Goal: Check status: Check status

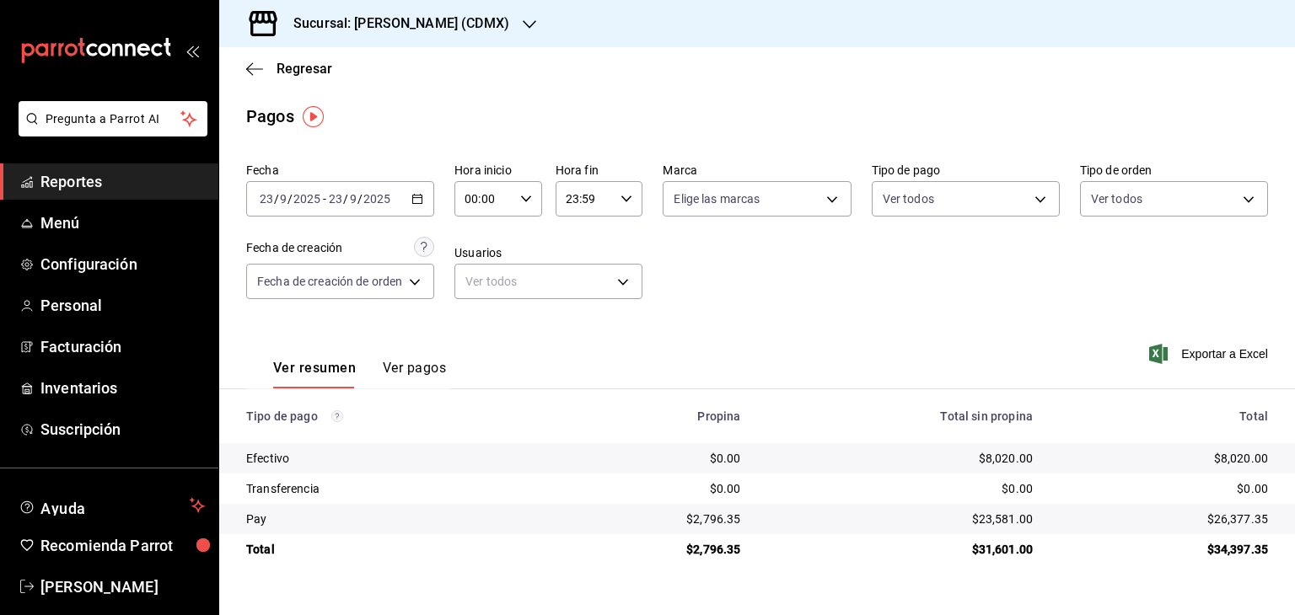
click at [446, 17] on h3 "Sucursal: [PERSON_NAME] (CDMX)" at bounding box center [394, 23] width 229 height 20
click at [361, 78] on div "[PERSON_NAME] ([PERSON_NAME])" at bounding box center [346, 73] width 226 height 18
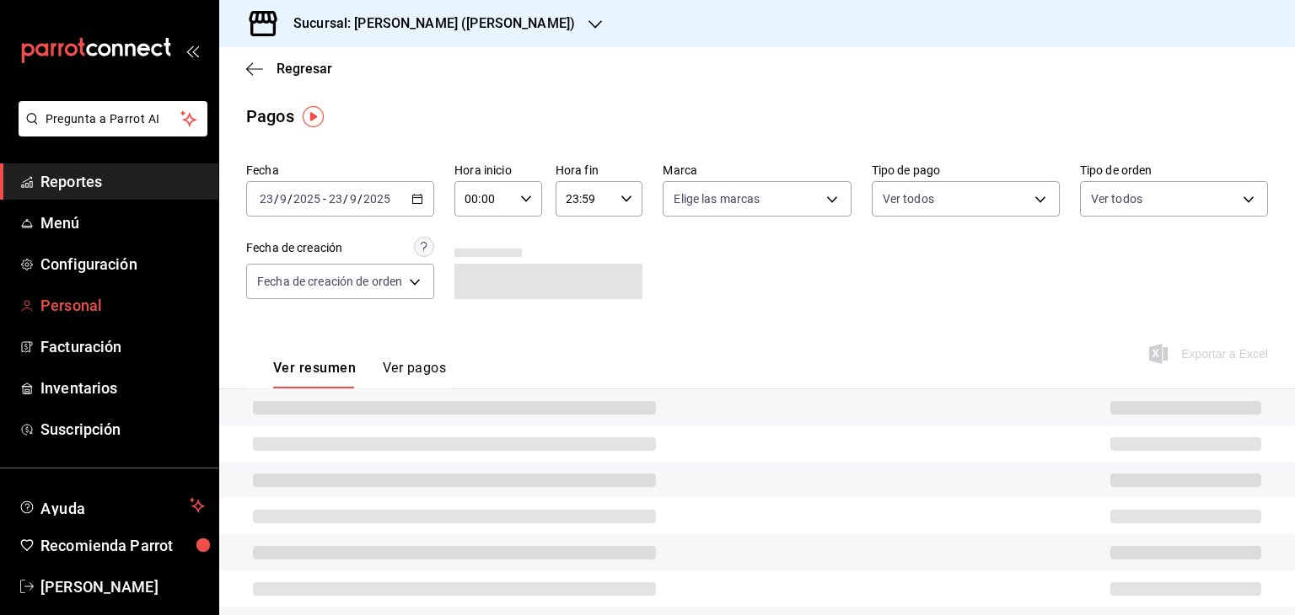
click at [69, 303] on span "Personal" at bounding box center [122, 305] width 164 height 23
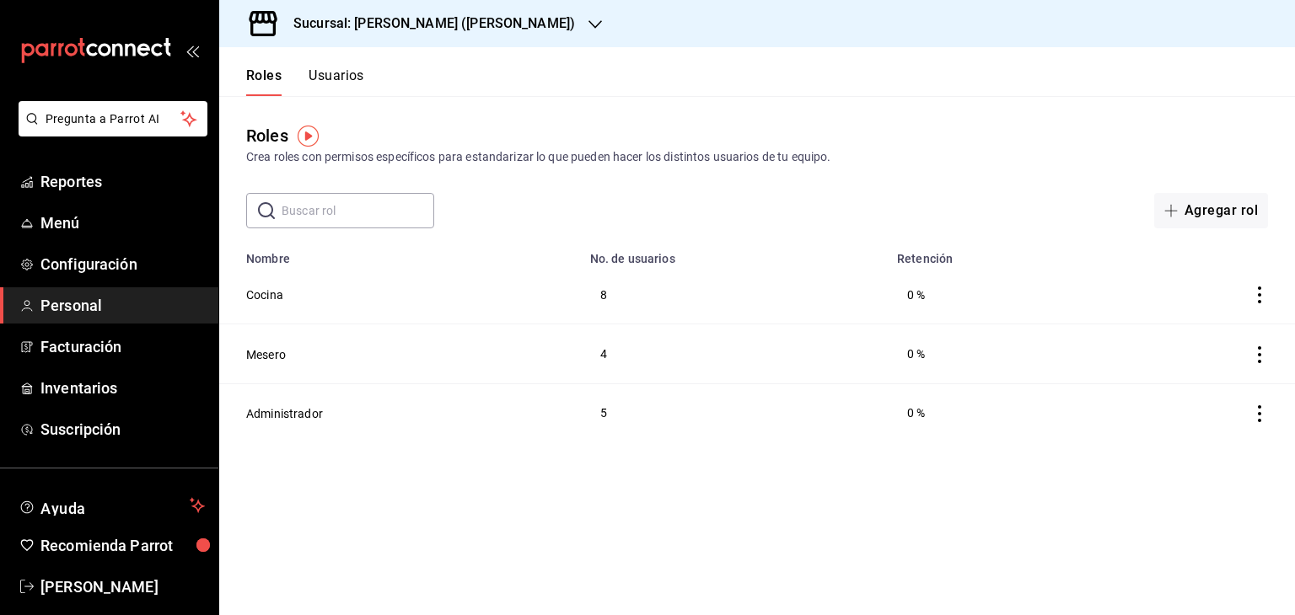
click at [350, 74] on button "Usuarios" at bounding box center [337, 81] width 56 height 29
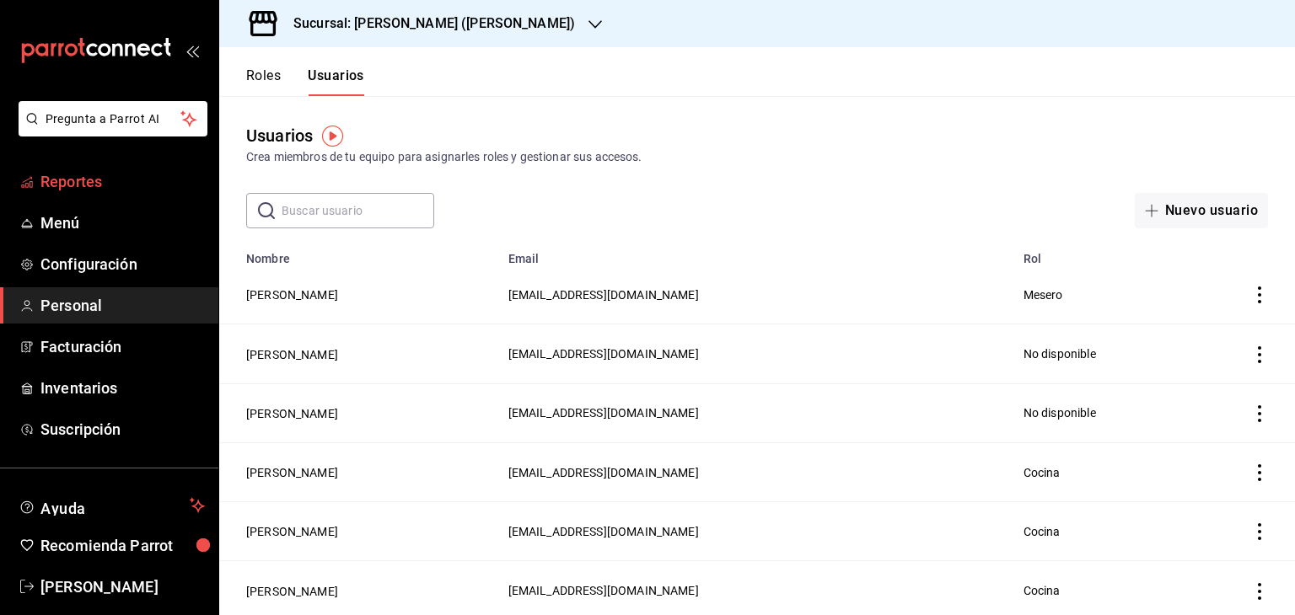
click at [74, 178] on span "Reportes" at bounding box center [122, 181] width 164 height 23
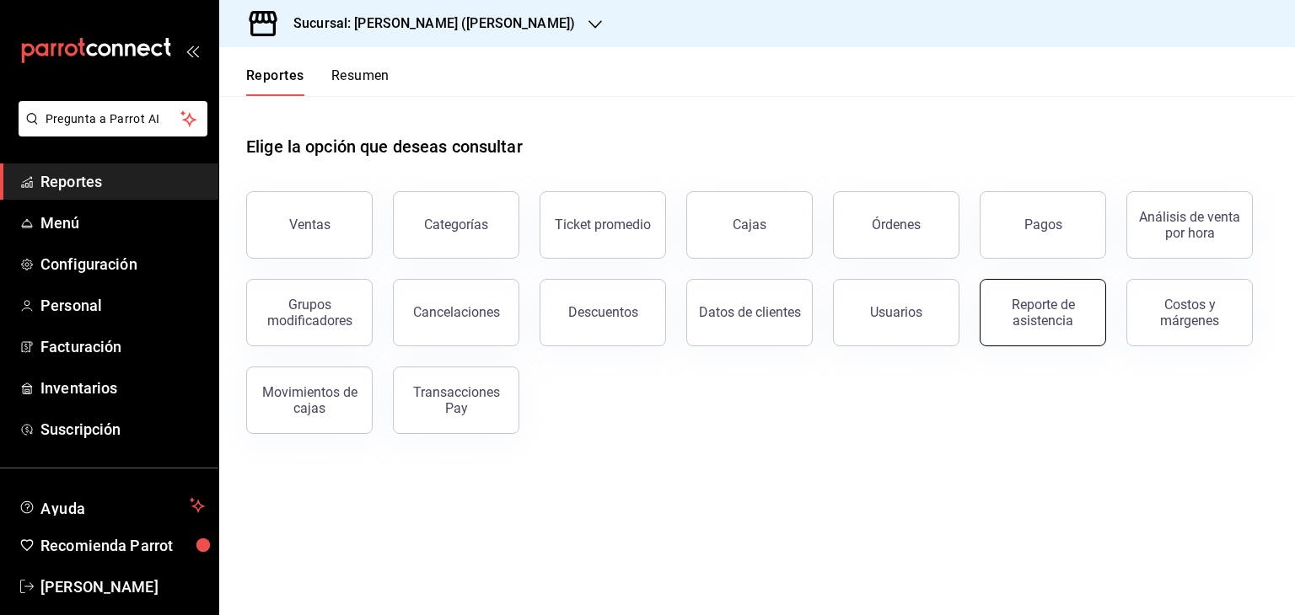
click at [1050, 305] on div "Reporte de asistencia" at bounding box center [1042, 313] width 105 height 32
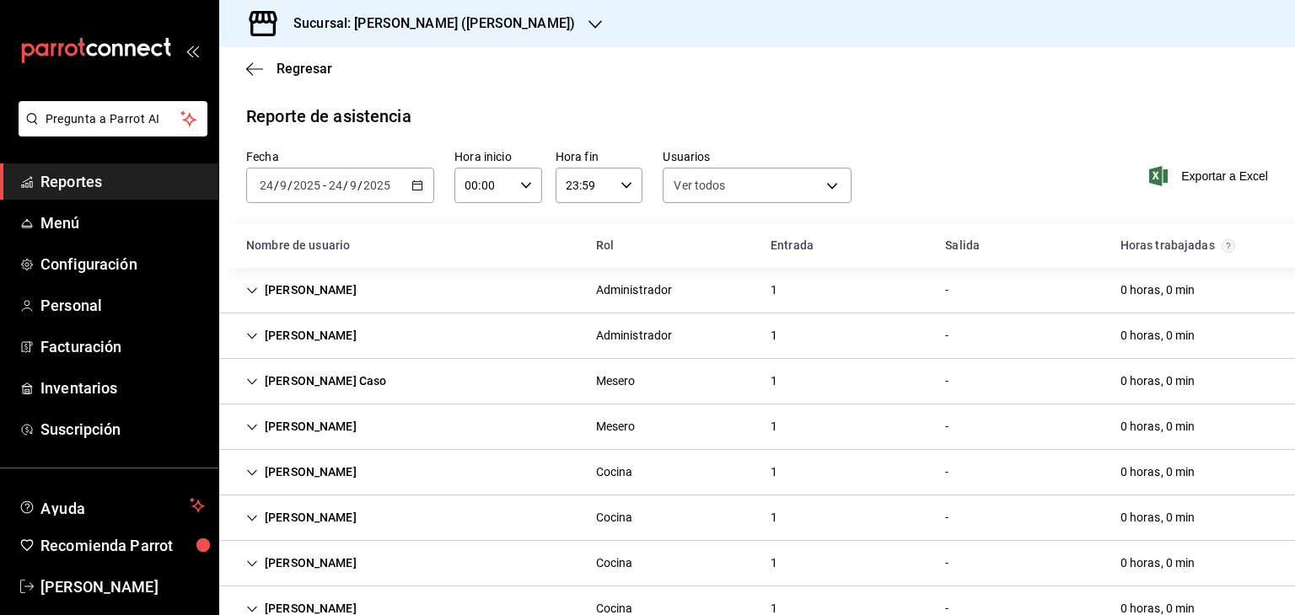
click at [419, 186] on \(Stroke\) "button" at bounding box center [417, 185] width 10 height 9
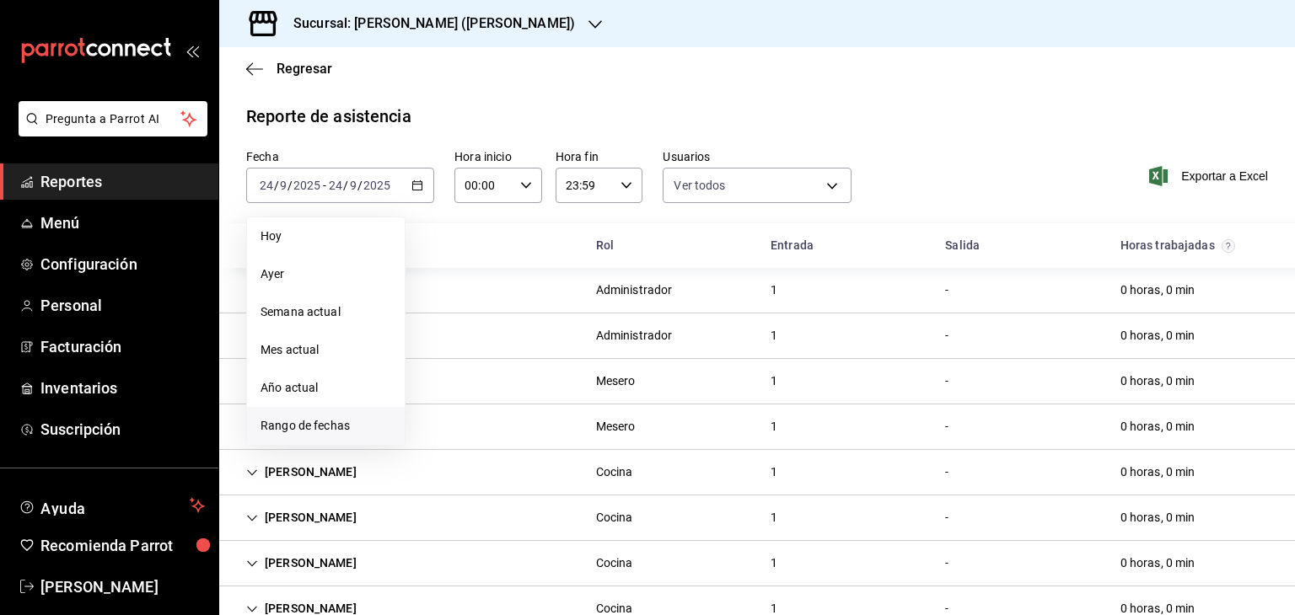
click at [313, 420] on span "Rango de fechas" at bounding box center [325, 426] width 131 height 18
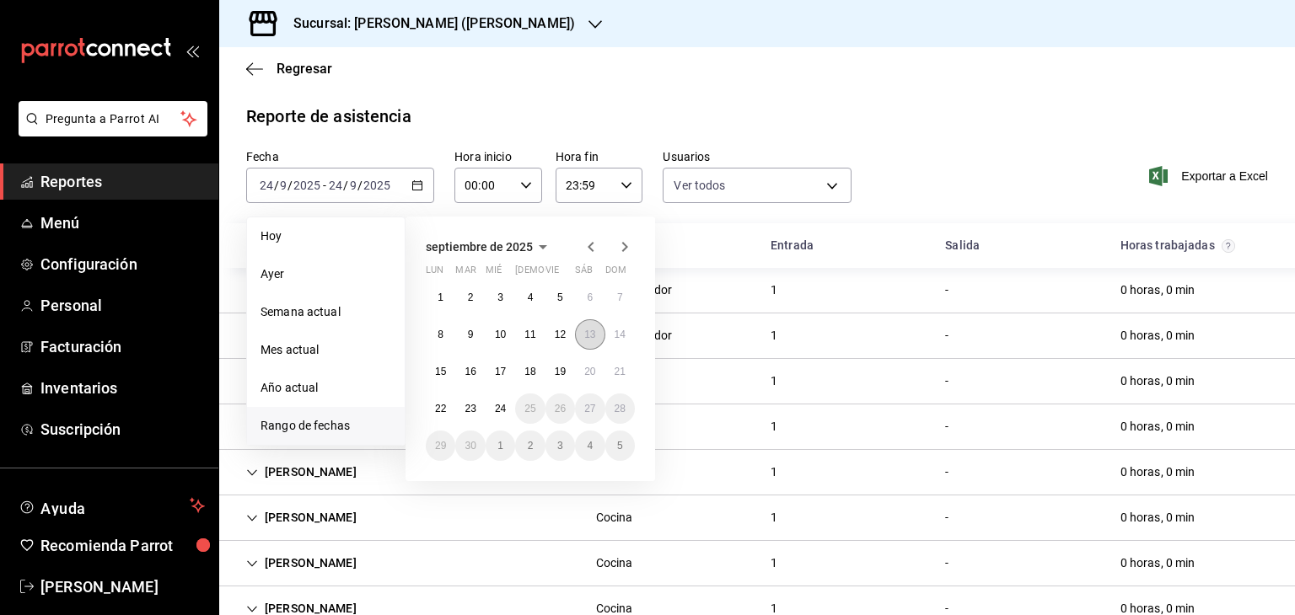
click at [597, 333] on button "13" at bounding box center [590, 334] width 30 height 30
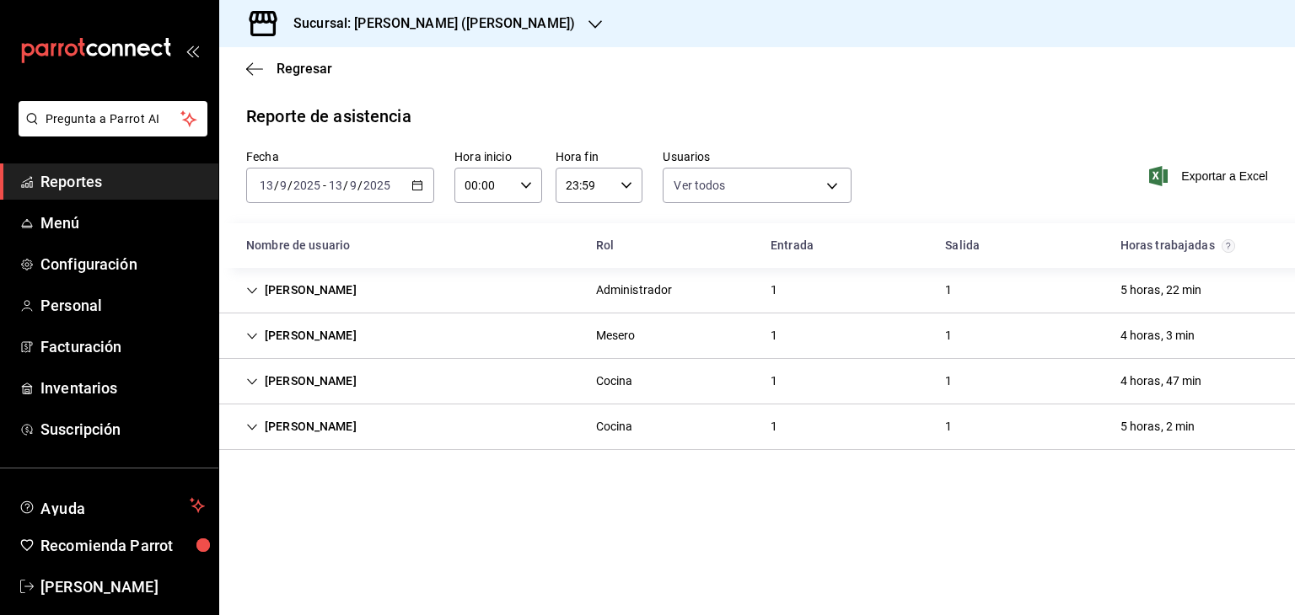
click at [422, 192] on div "[DATE] [DATE] - [DATE] [DATE]" at bounding box center [340, 185] width 188 height 35
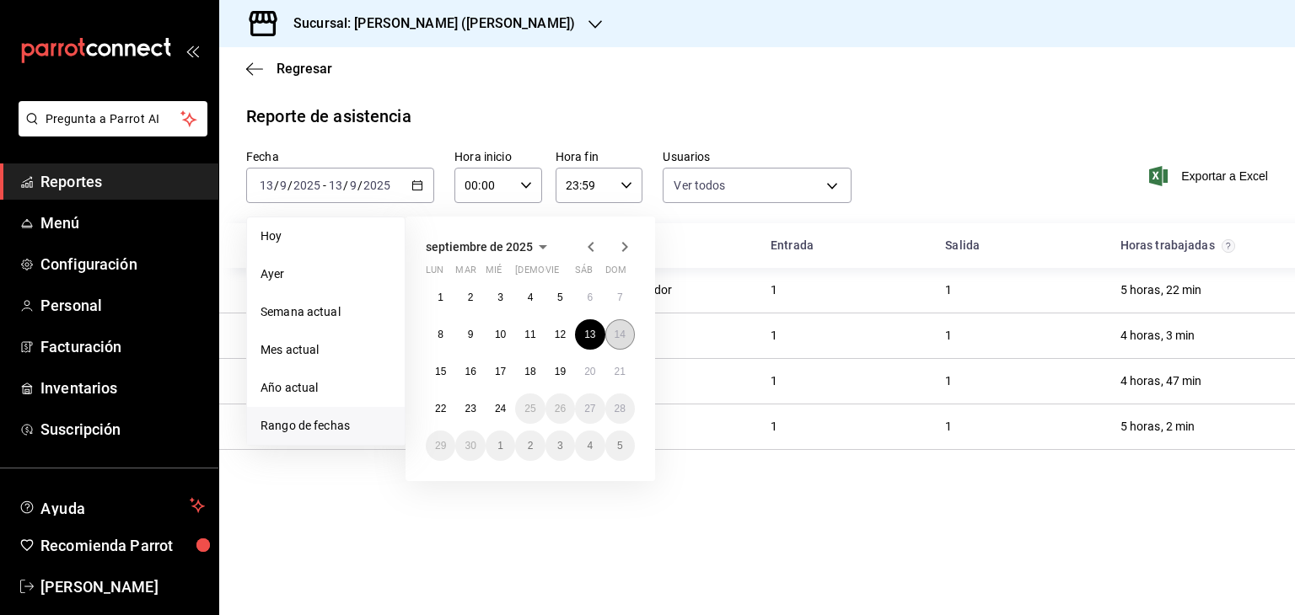
click at [614, 331] on abbr "14" at bounding box center [619, 335] width 11 height 12
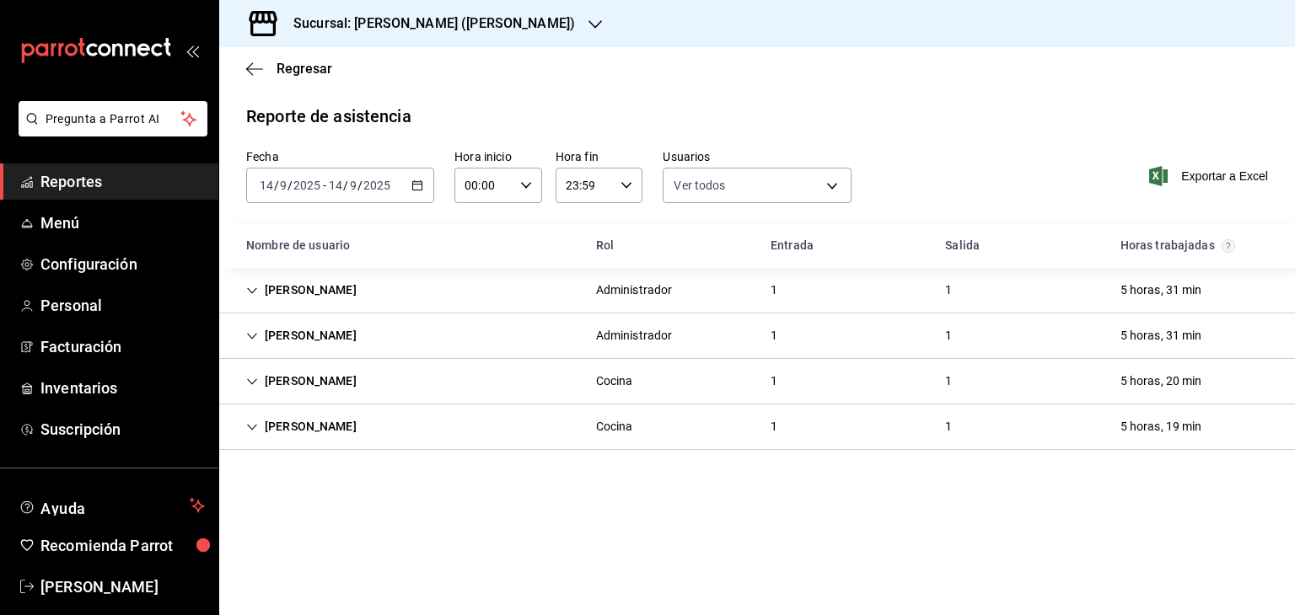
click at [422, 190] on icon "button" at bounding box center [417, 186] width 12 height 12
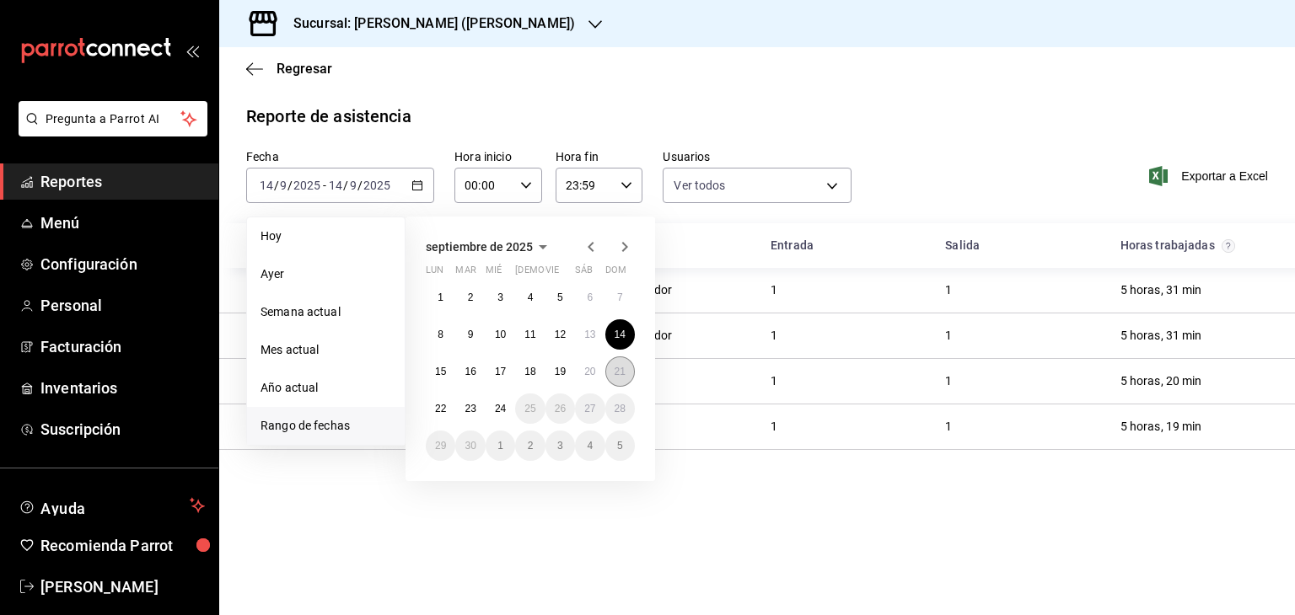
click at [610, 378] on button "21" at bounding box center [620, 372] width 30 height 30
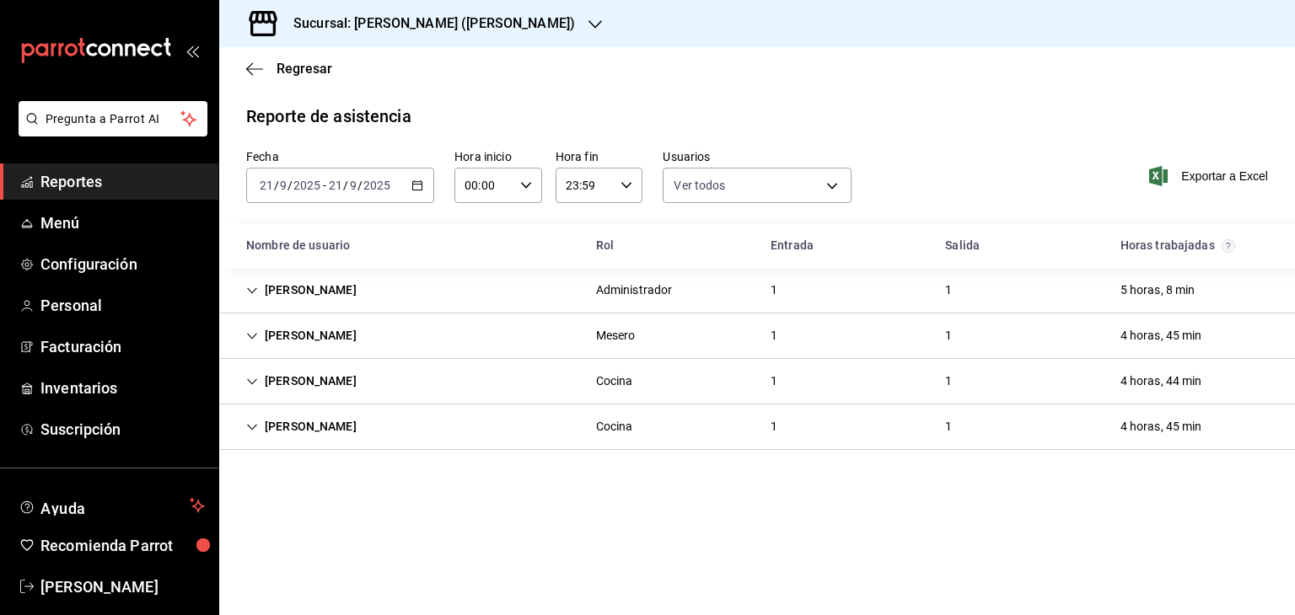
click at [422, 194] on div "[DATE] [DATE] - [DATE] [DATE]" at bounding box center [340, 185] width 188 height 35
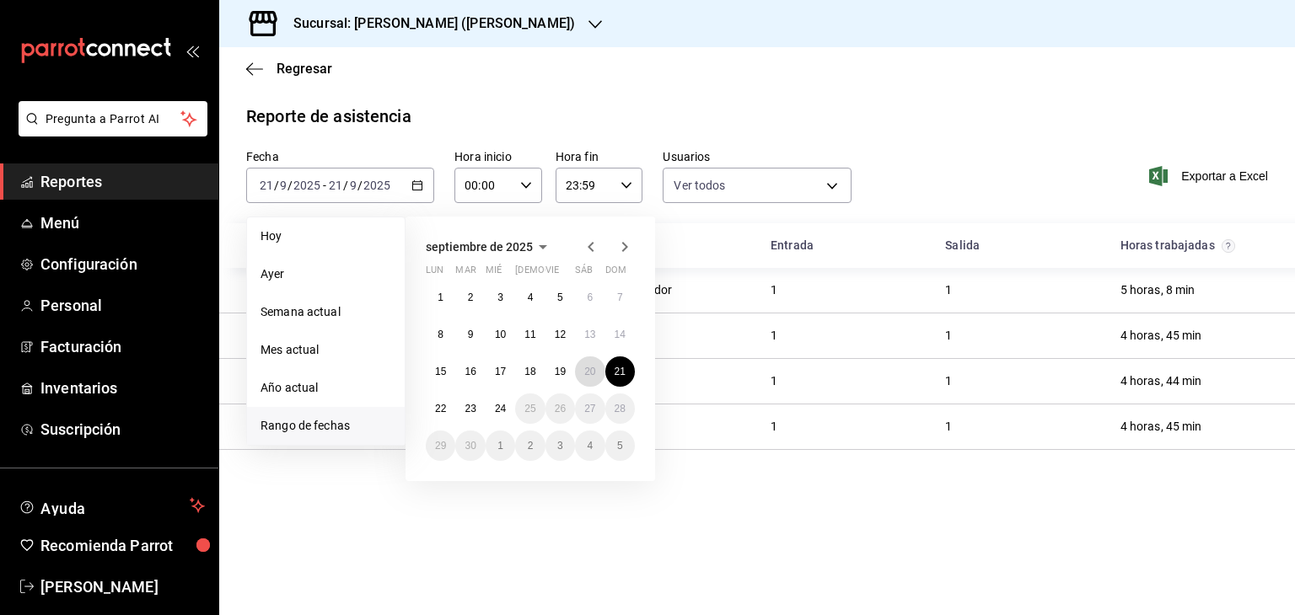
click at [580, 378] on button "20" at bounding box center [590, 372] width 30 height 30
click at [581, 378] on button "20" at bounding box center [590, 372] width 30 height 30
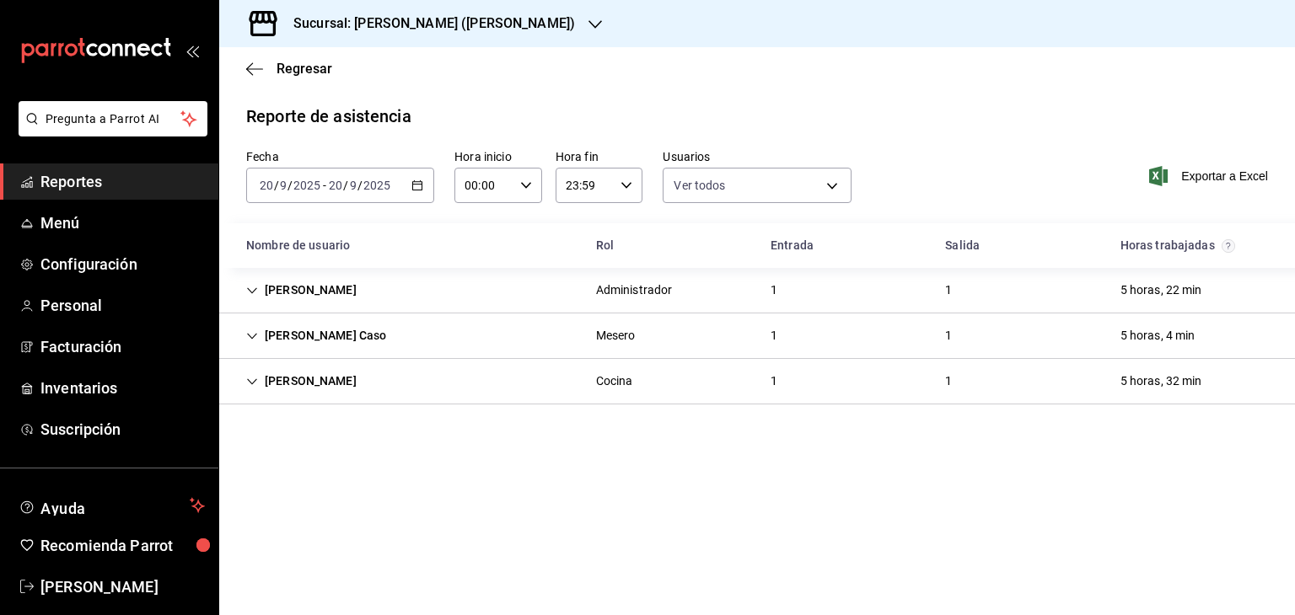
click at [416, 189] on icon "button" at bounding box center [417, 186] width 12 height 12
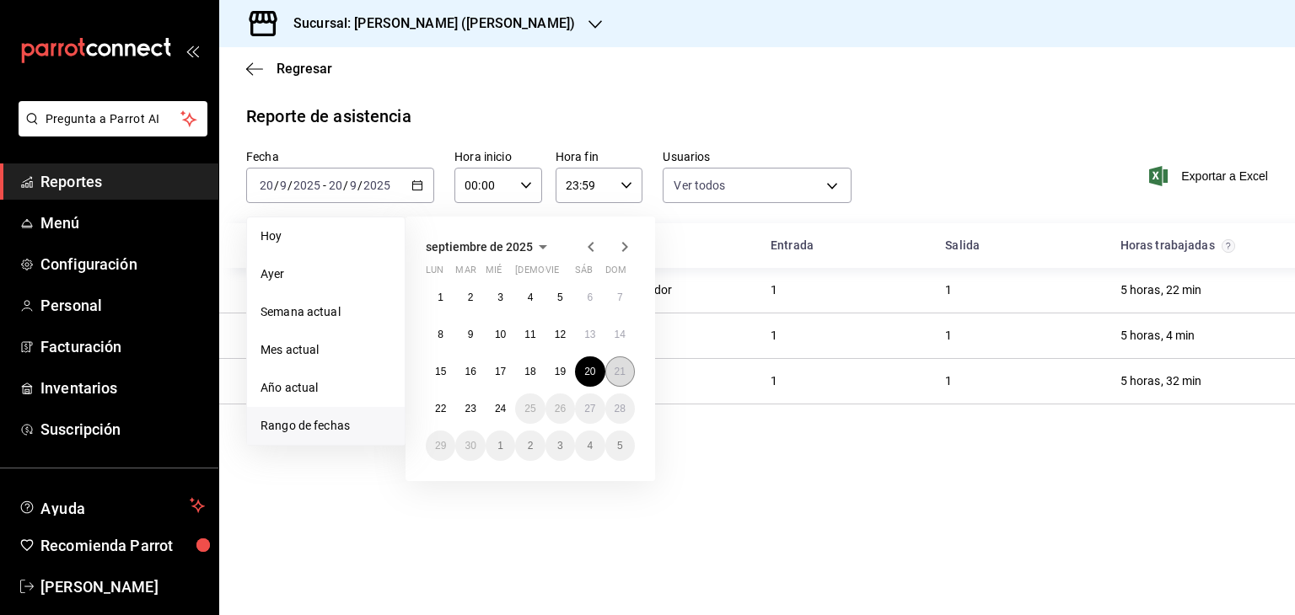
click at [621, 360] on button "21" at bounding box center [620, 372] width 30 height 30
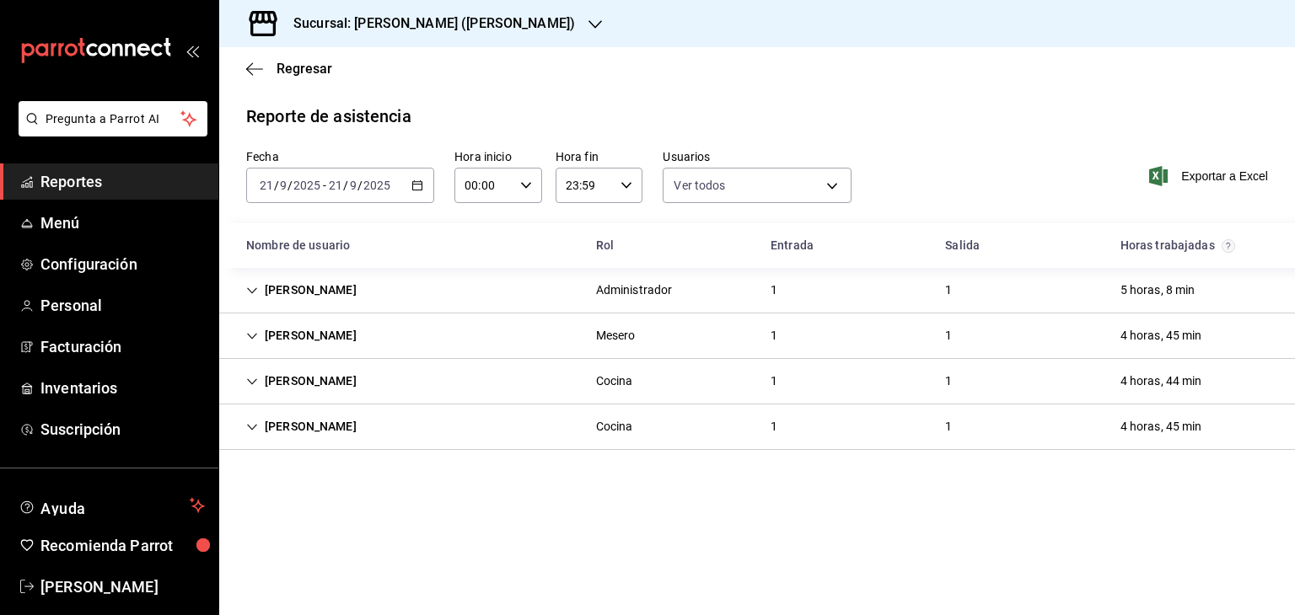
click at [403, 185] on div "[DATE] [DATE] - [DATE] [DATE]" at bounding box center [340, 185] width 188 height 35
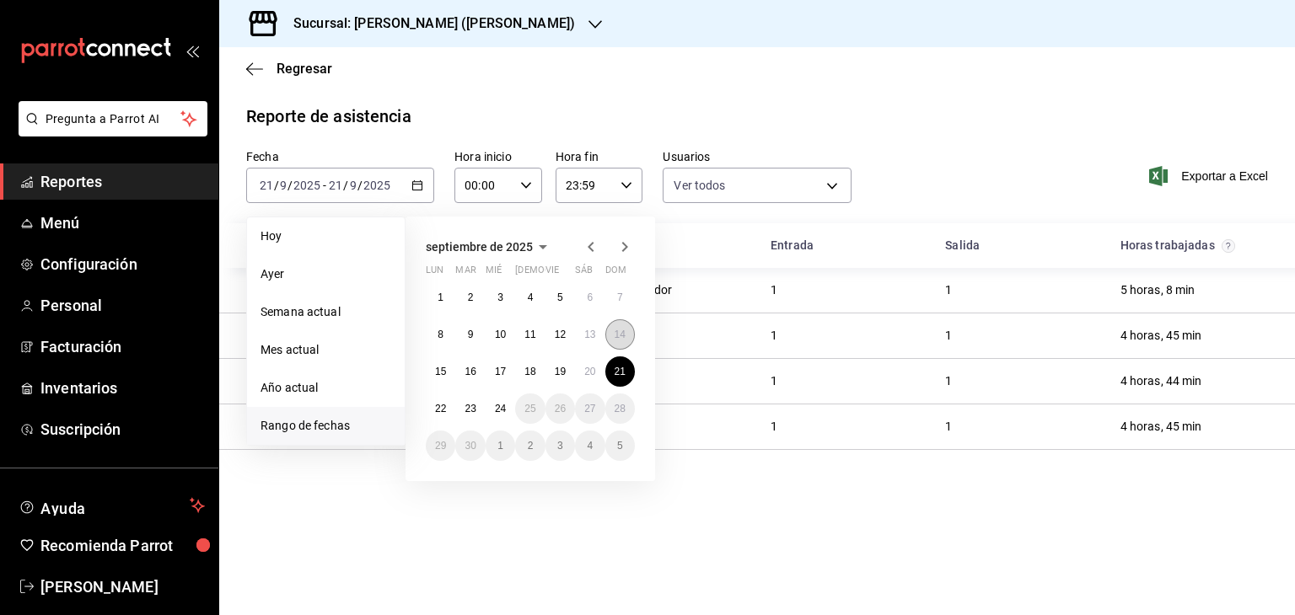
click at [620, 335] on abbr "14" at bounding box center [619, 335] width 11 height 12
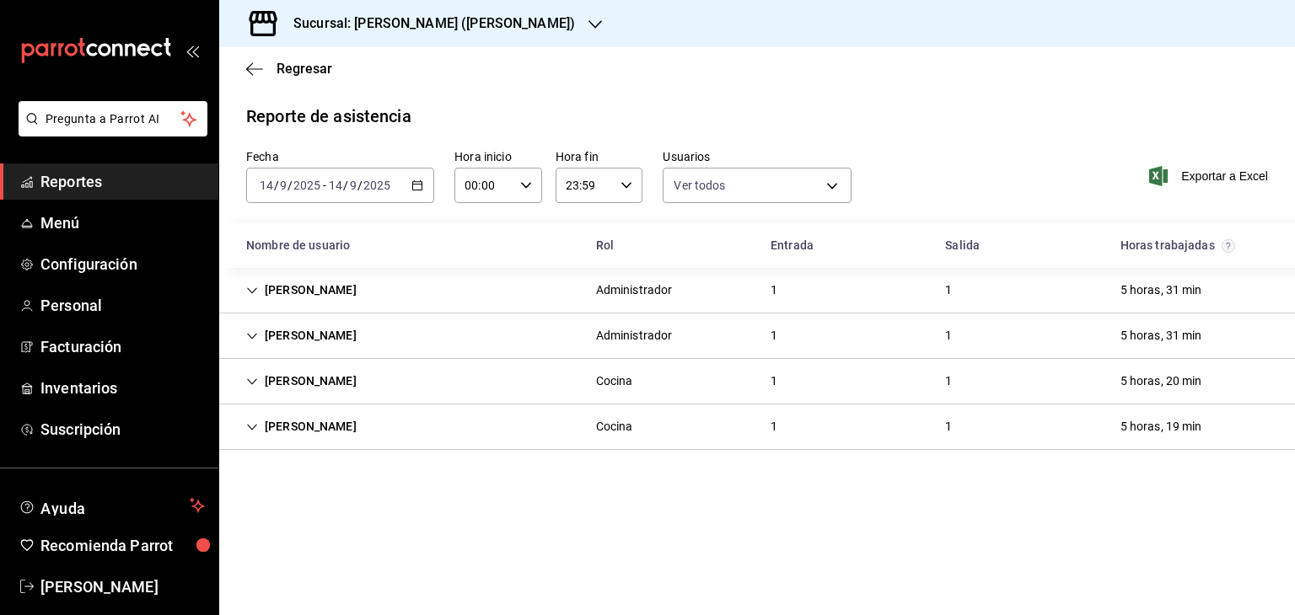
click at [427, 186] on div "[DATE] [DATE] - [DATE] [DATE]" at bounding box center [340, 185] width 188 height 35
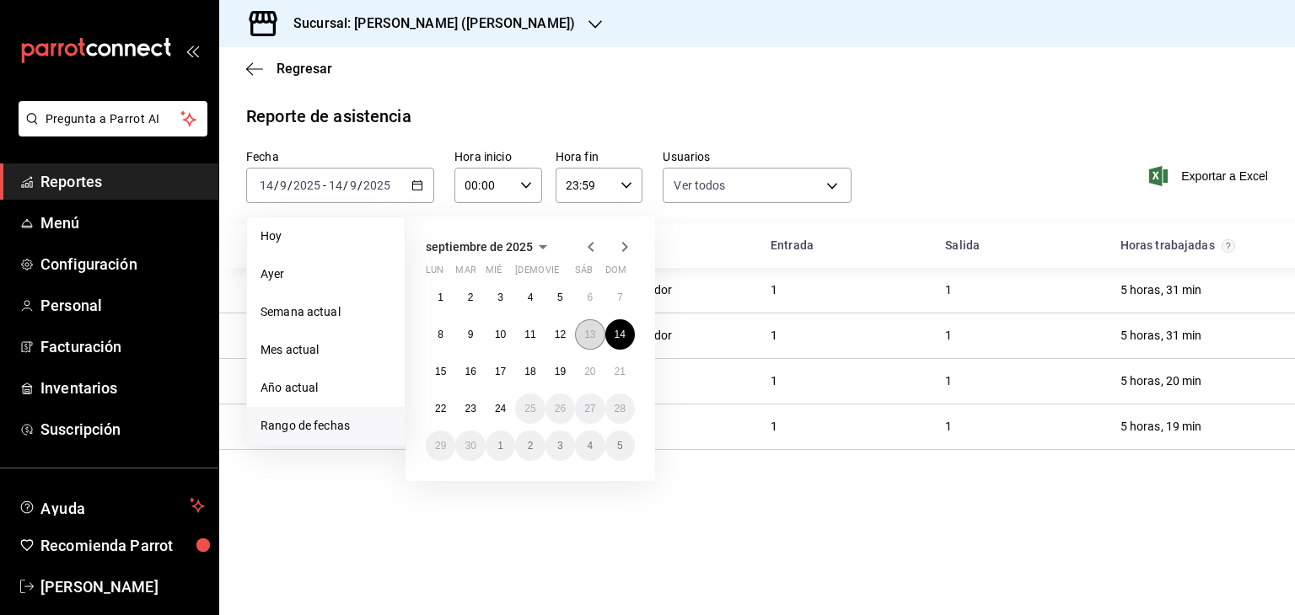
click at [584, 335] on abbr "13" at bounding box center [589, 335] width 11 height 12
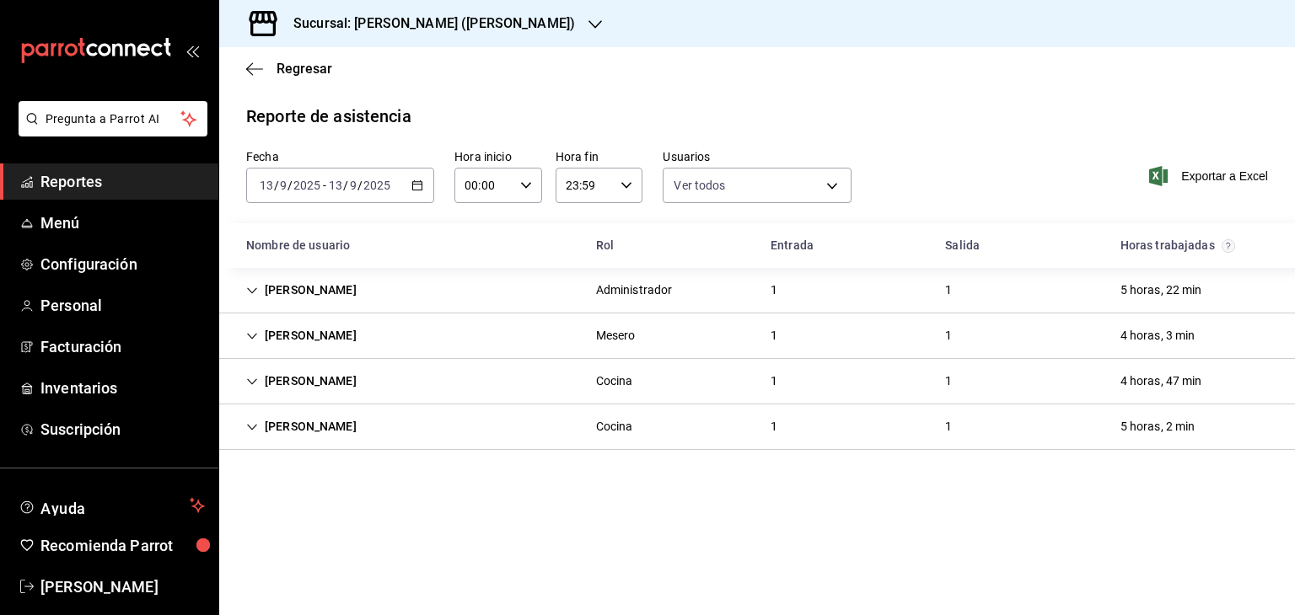
click at [412, 191] on div "[DATE] [DATE] - [DATE] [DATE]" at bounding box center [340, 185] width 188 height 35
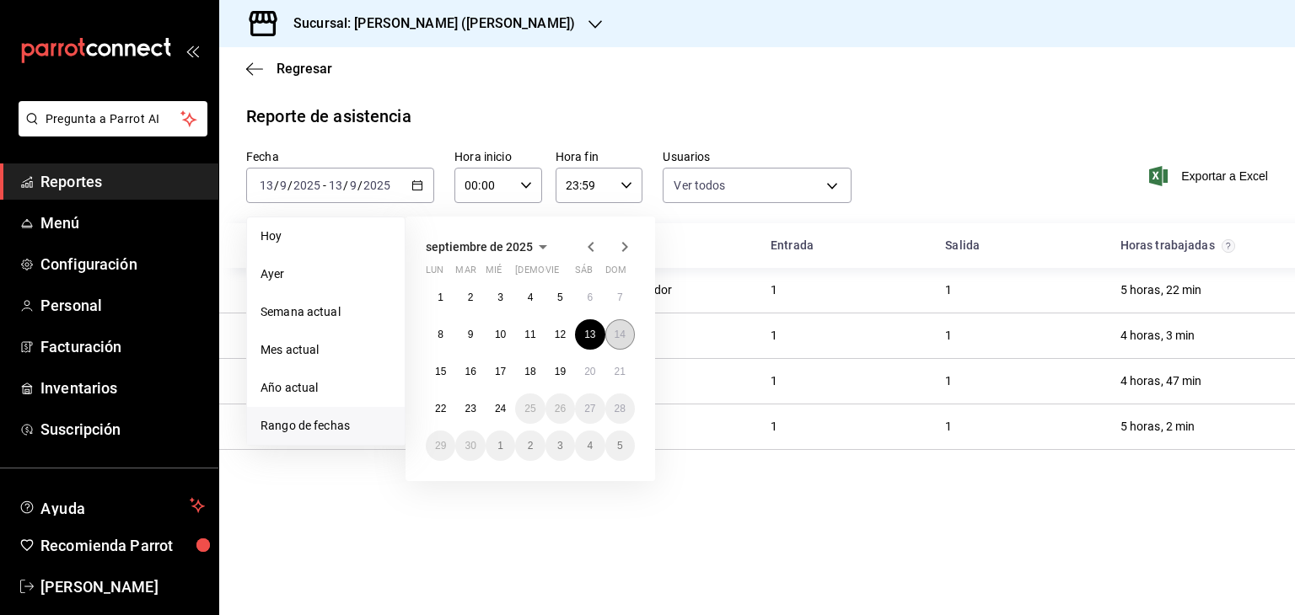
click at [617, 330] on abbr "14" at bounding box center [619, 335] width 11 height 12
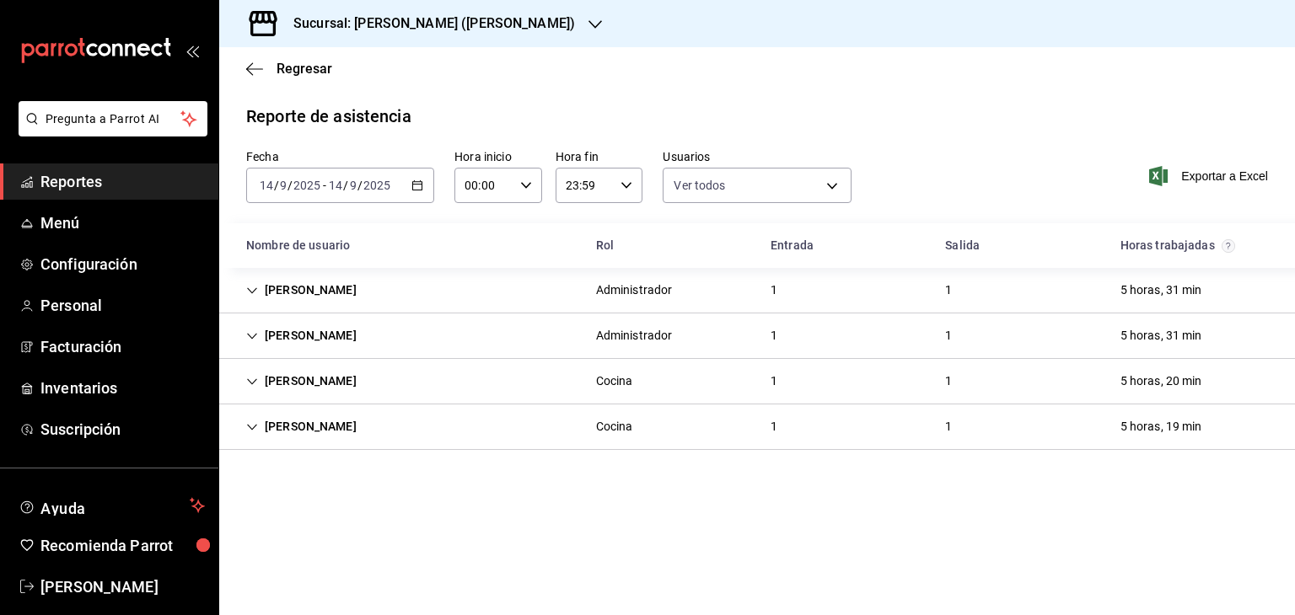
click at [411, 190] on icon "button" at bounding box center [417, 186] width 12 height 12
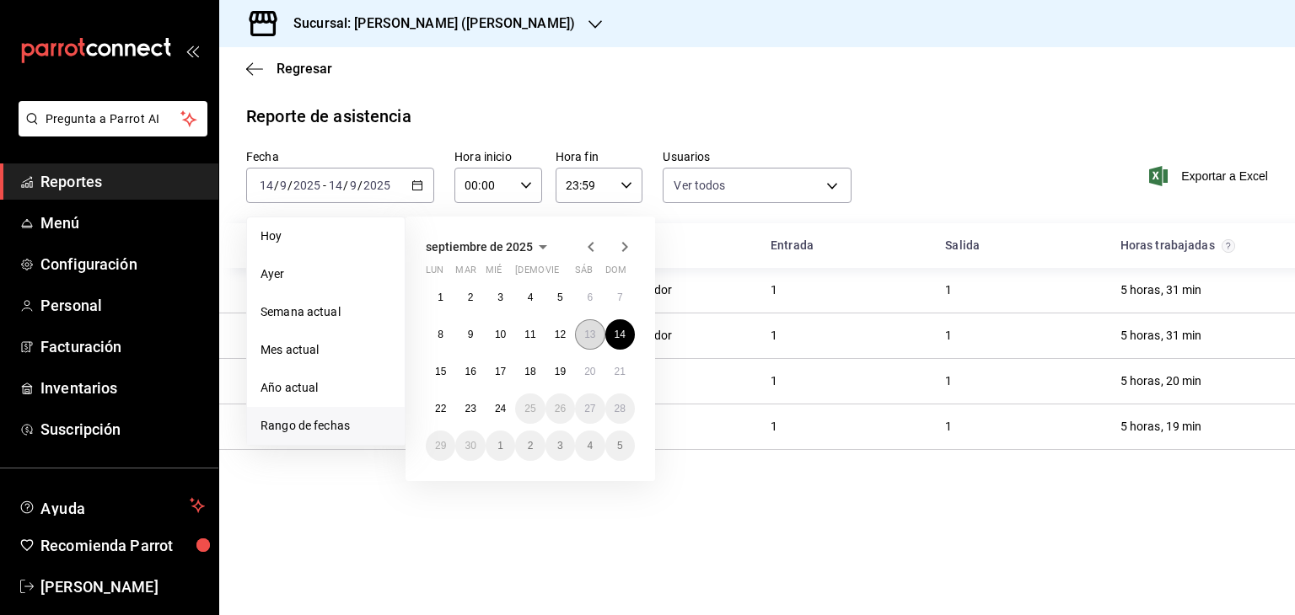
click at [594, 329] on abbr "13" at bounding box center [589, 335] width 11 height 12
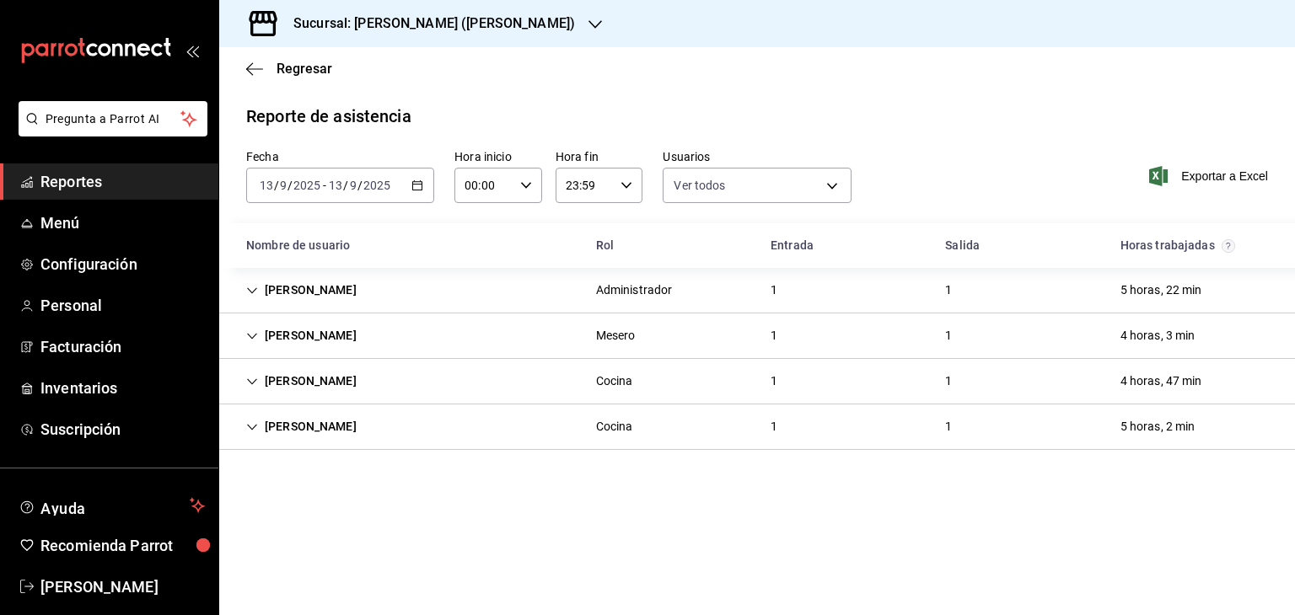
click at [424, 188] on div "[DATE] [DATE] - [DATE] [DATE]" at bounding box center [340, 185] width 188 height 35
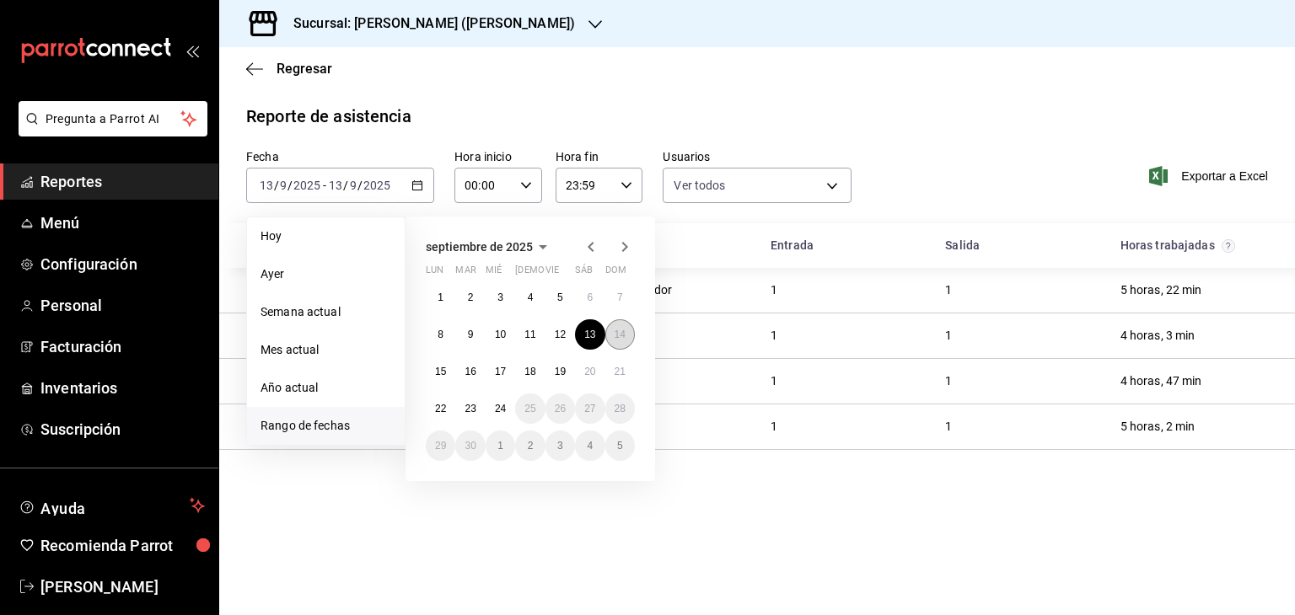
click at [617, 343] on button "14" at bounding box center [620, 334] width 30 height 30
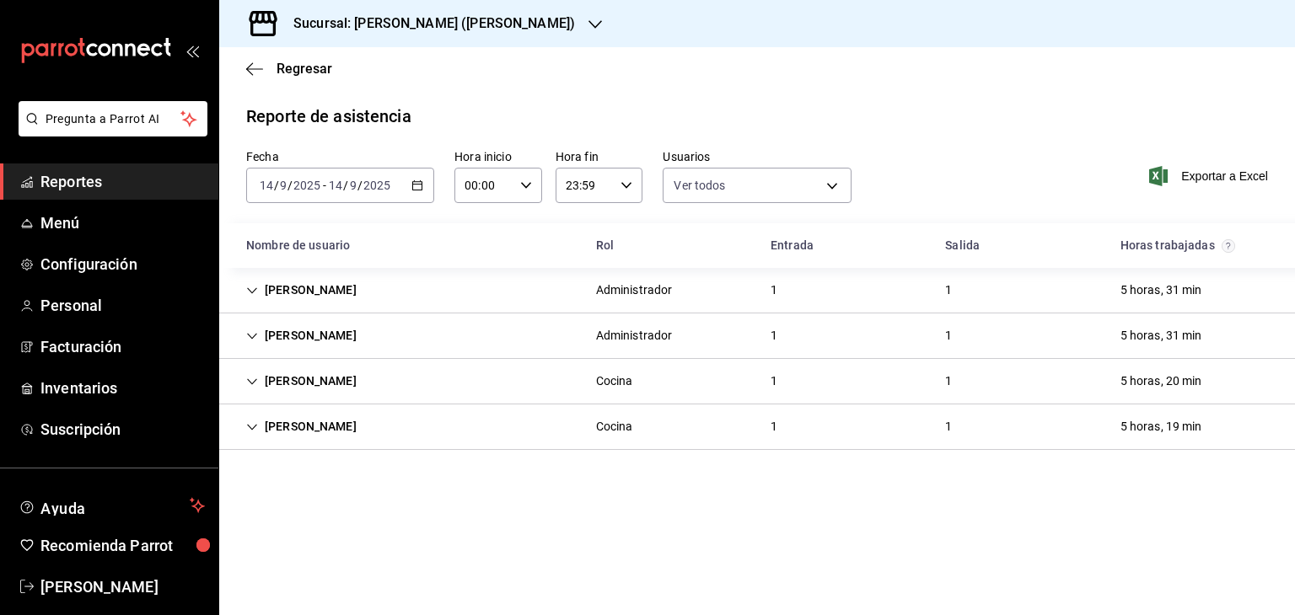
click at [414, 198] on div "[DATE] [DATE] - [DATE] [DATE]" at bounding box center [340, 185] width 188 height 35
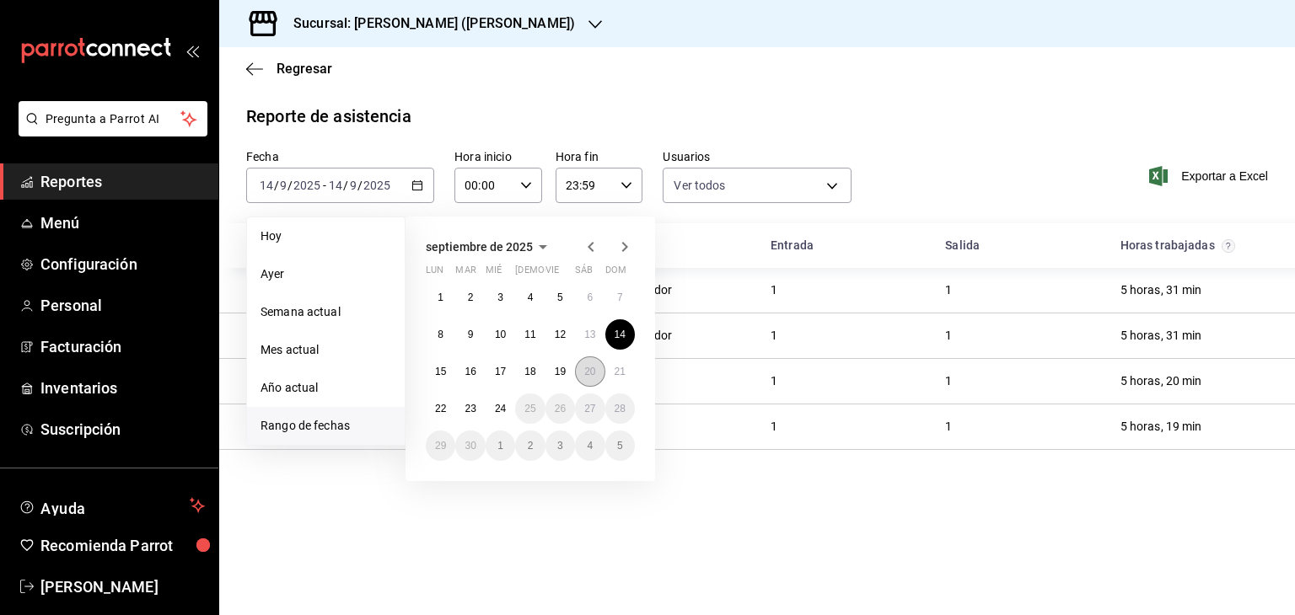
click at [585, 374] on abbr "20" at bounding box center [589, 372] width 11 height 12
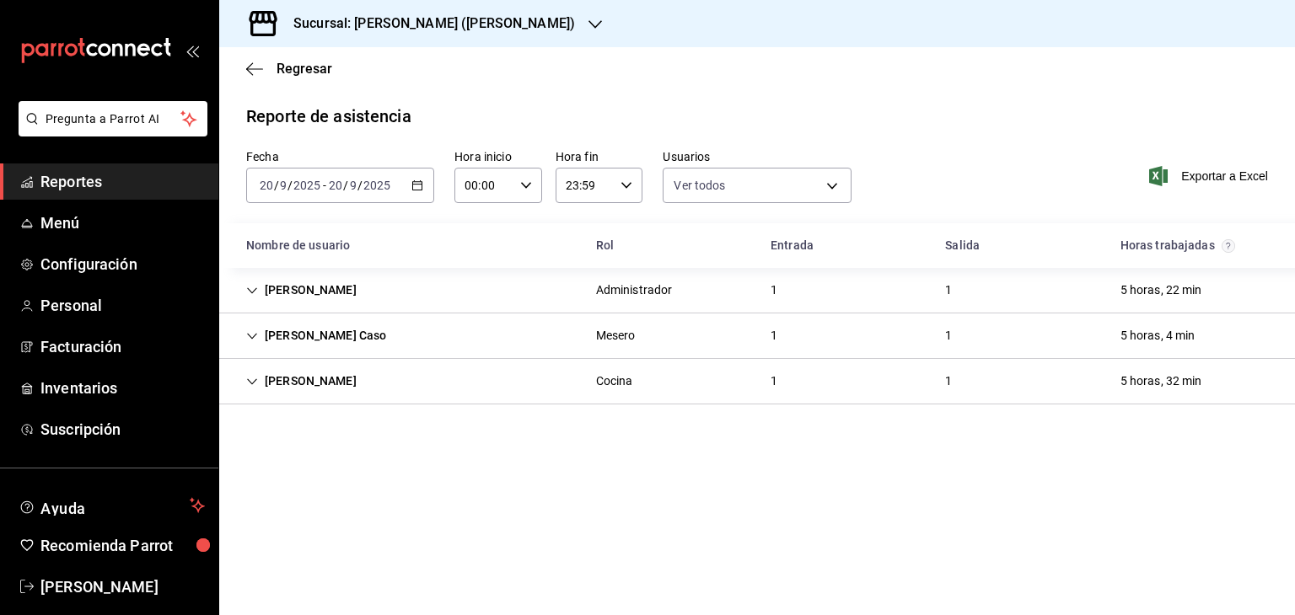
click at [423, 186] on div "[DATE] [DATE] - [DATE] [DATE]" at bounding box center [340, 185] width 188 height 35
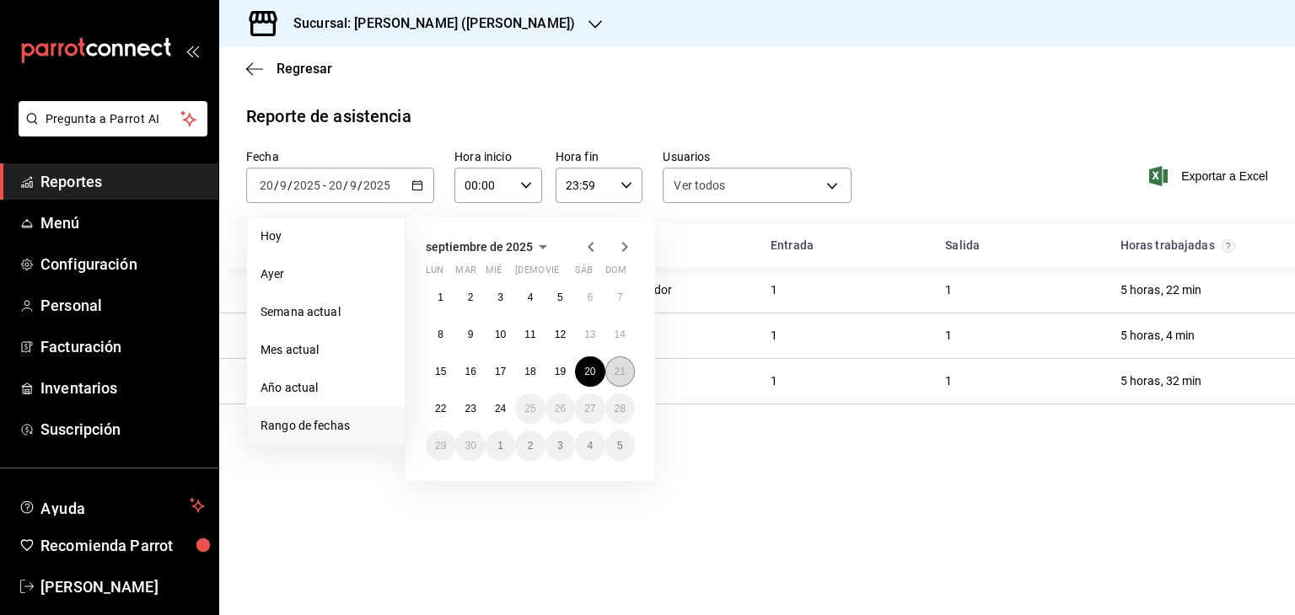
click at [620, 366] on abbr "21" at bounding box center [619, 372] width 11 height 12
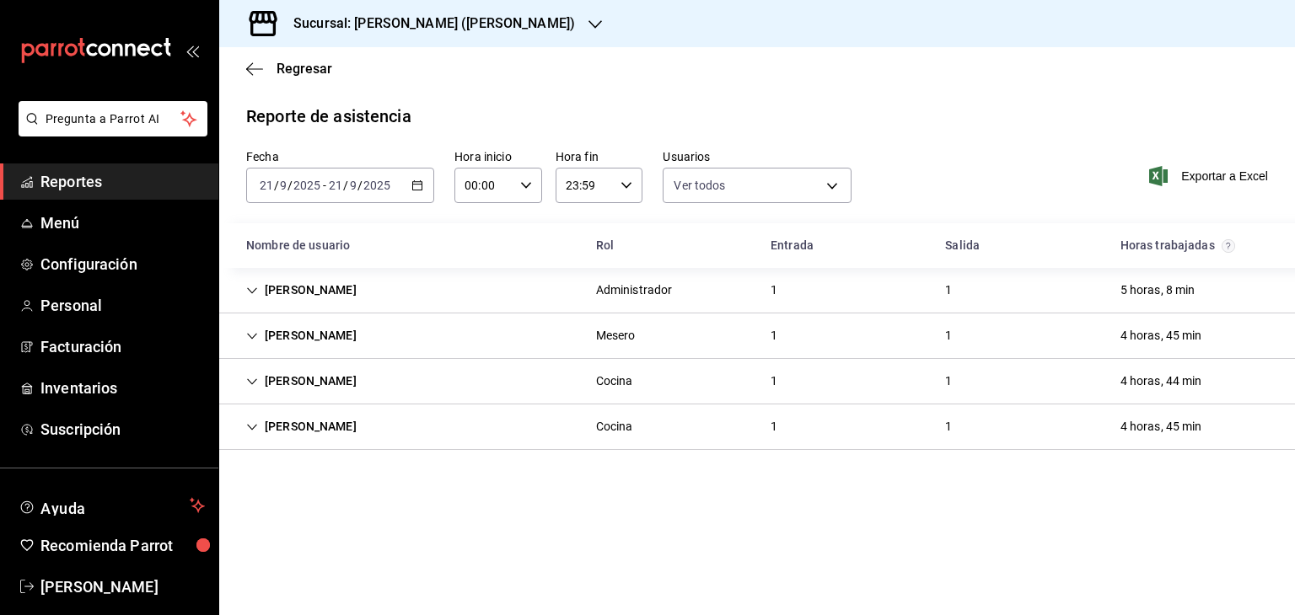
click at [419, 203] on div "Fecha [DATE] [DATE] - [DATE] [DATE] Hora inicio 00:00 Hora inicio Hora fin 23:5…" at bounding box center [757, 186] width 1076 height 74
click at [421, 185] on icon "button" at bounding box center [417, 186] width 12 height 12
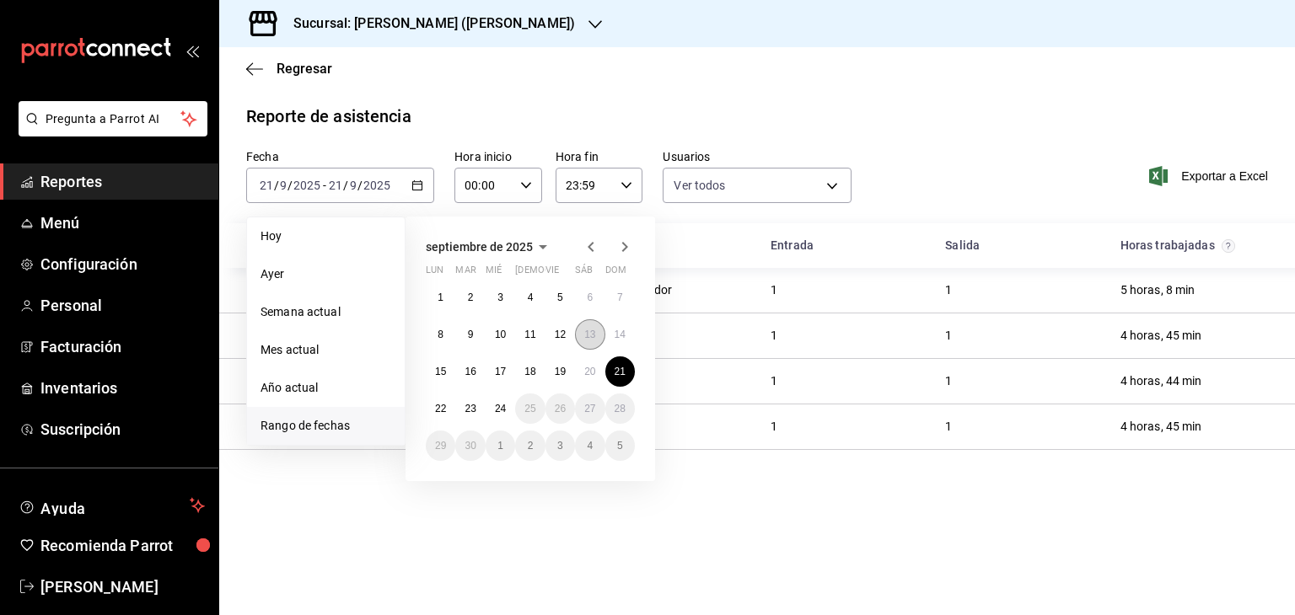
click at [594, 335] on abbr "13" at bounding box center [589, 335] width 11 height 12
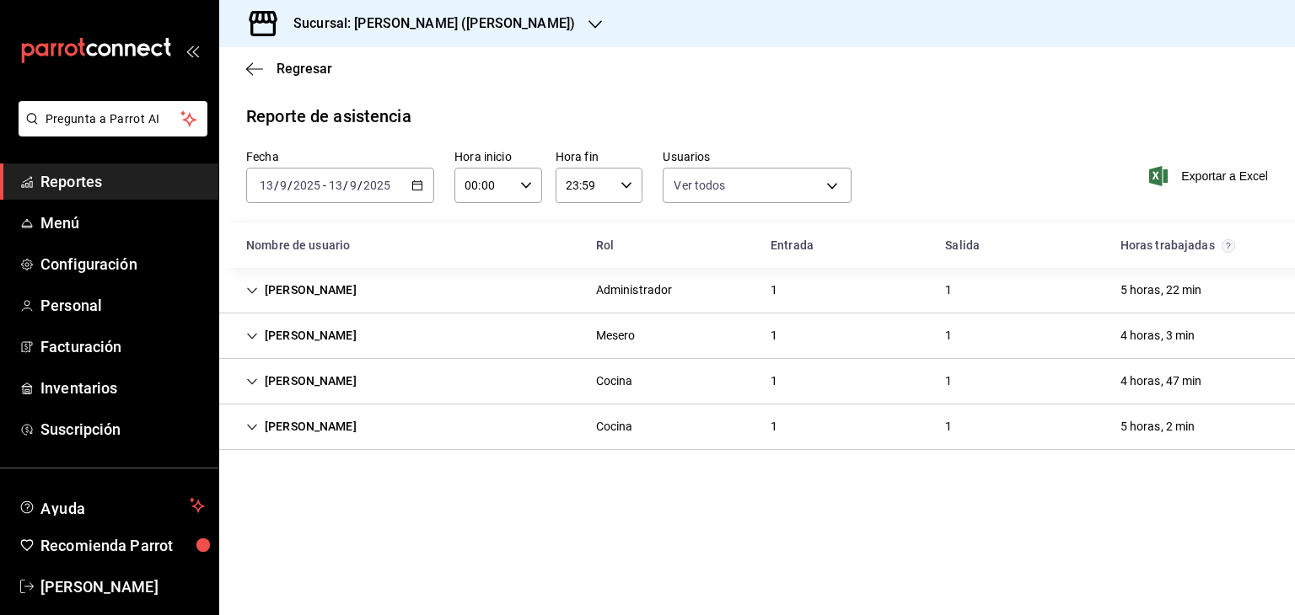
click at [425, 186] on div "[DATE] [DATE] - [DATE] [DATE]" at bounding box center [340, 185] width 188 height 35
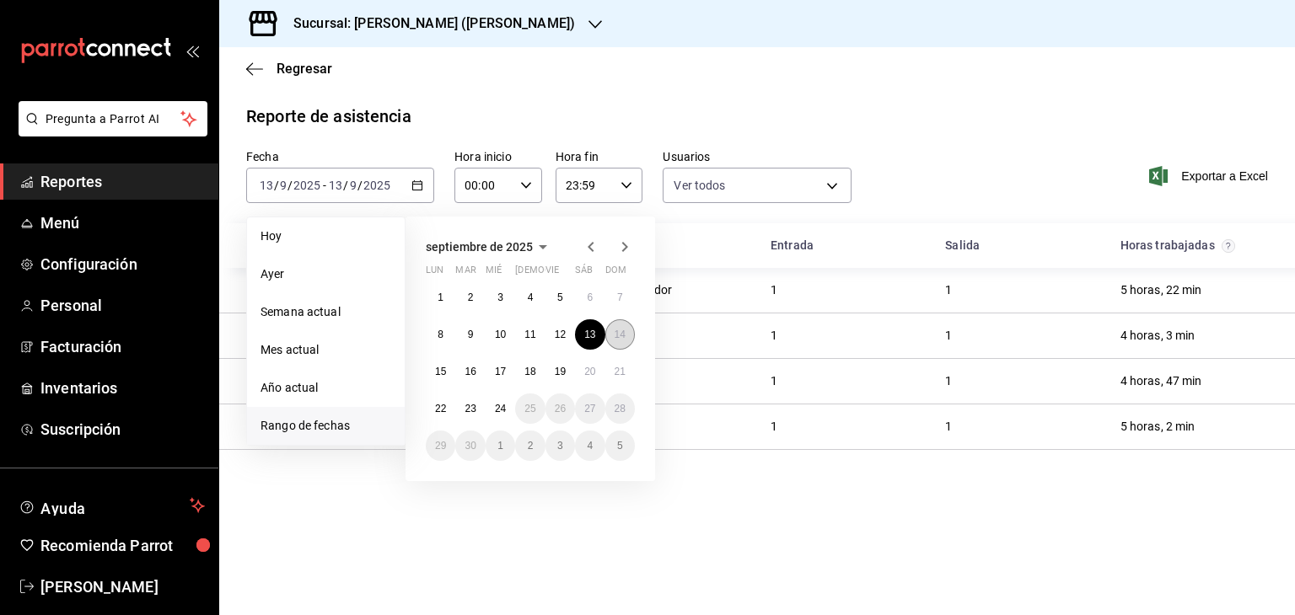
click at [630, 340] on button "14" at bounding box center [620, 334] width 30 height 30
click at [627, 338] on button "14" at bounding box center [620, 334] width 30 height 30
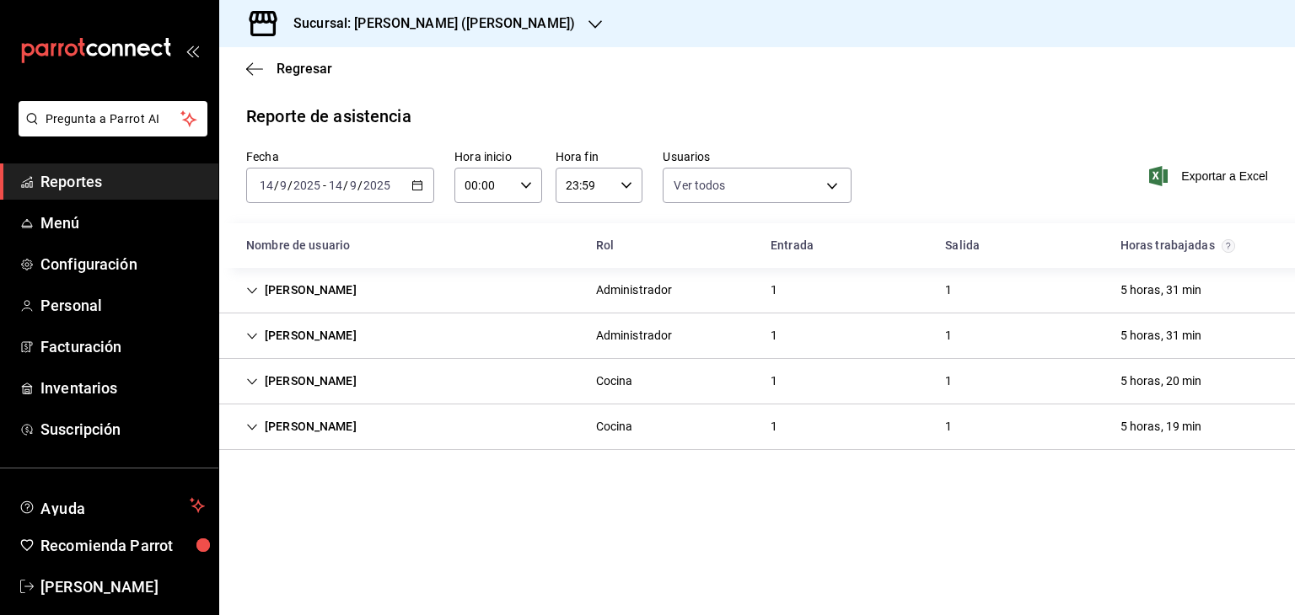
click at [415, 190] on icon "button" at bounding box center [417, 186] width 12 height 12
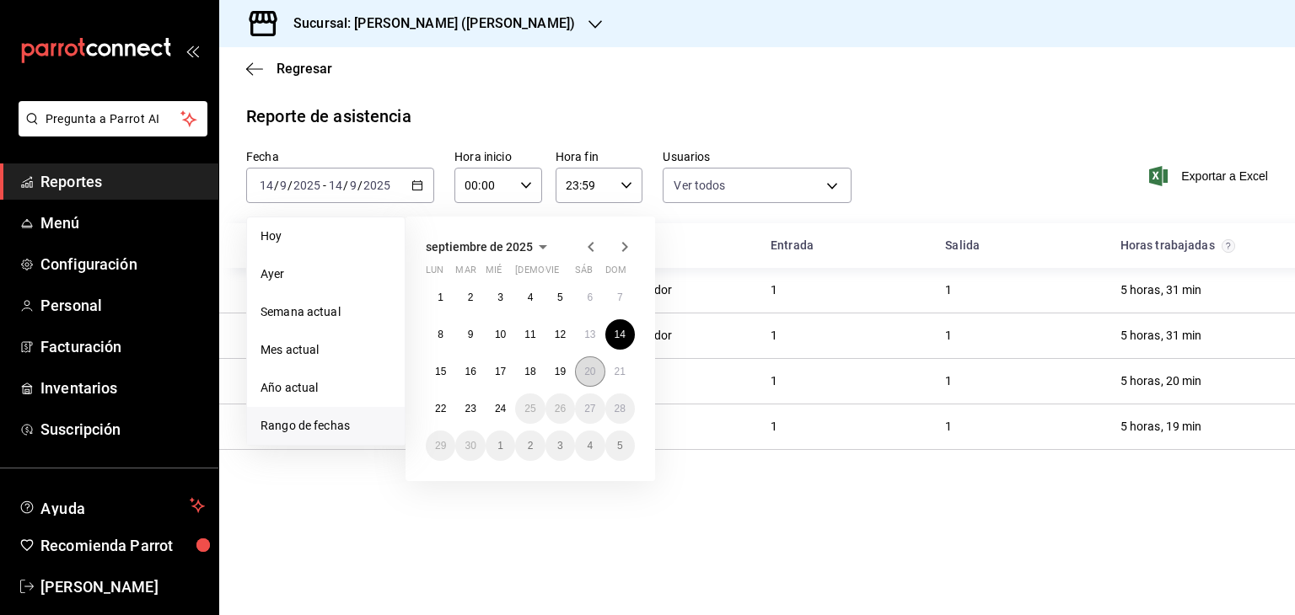
click at [590, 361] on button "20" at bounding box center [590, 372] width 30 height 30
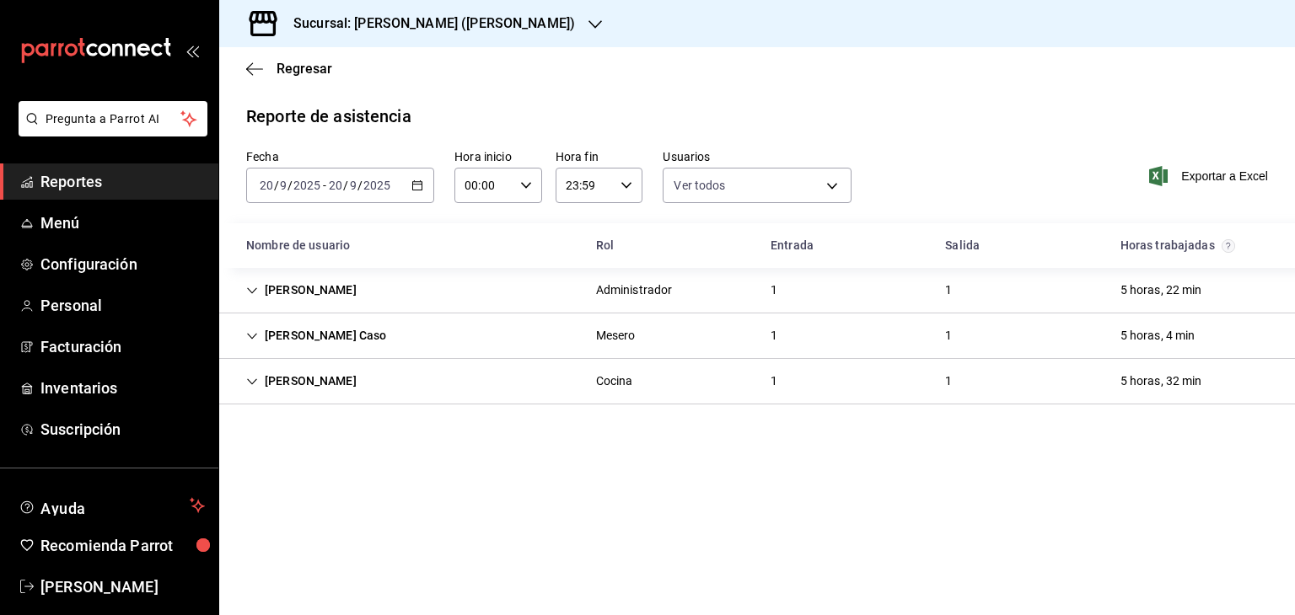
click at [407, 185] on div "[DATE] [DATE] - [DATE] [DATE]" at bounding box center [340, 185] width 188 height 35
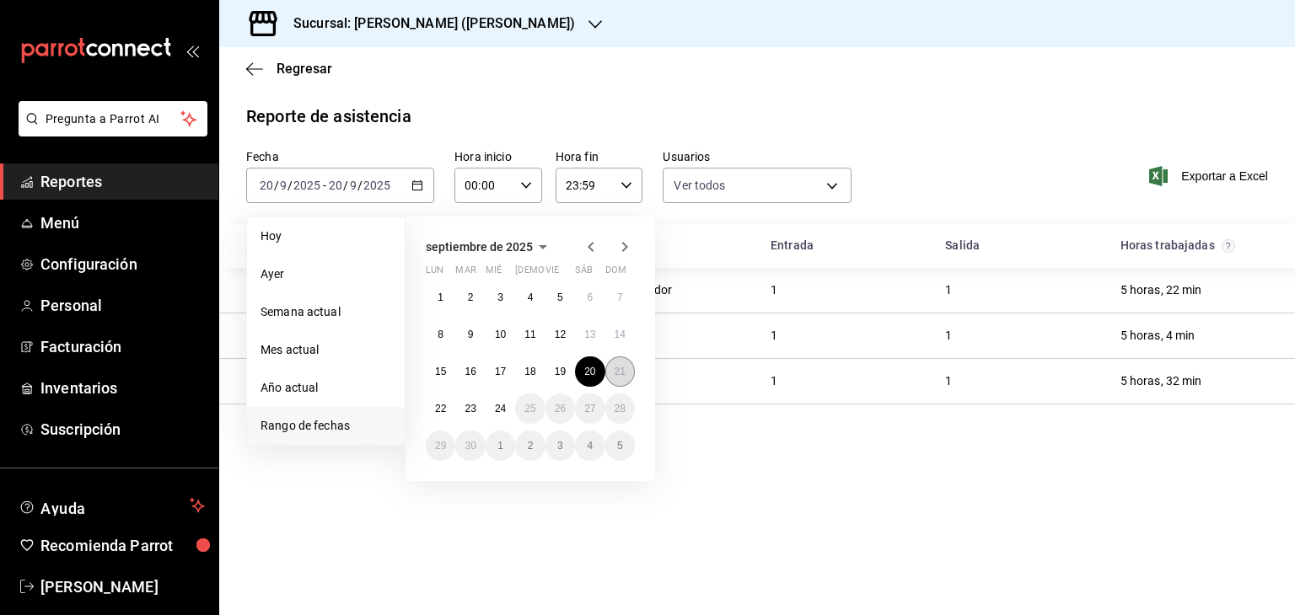
click at [616, 378] on button "21" at bounding box center [620, 372] width 30 height 30
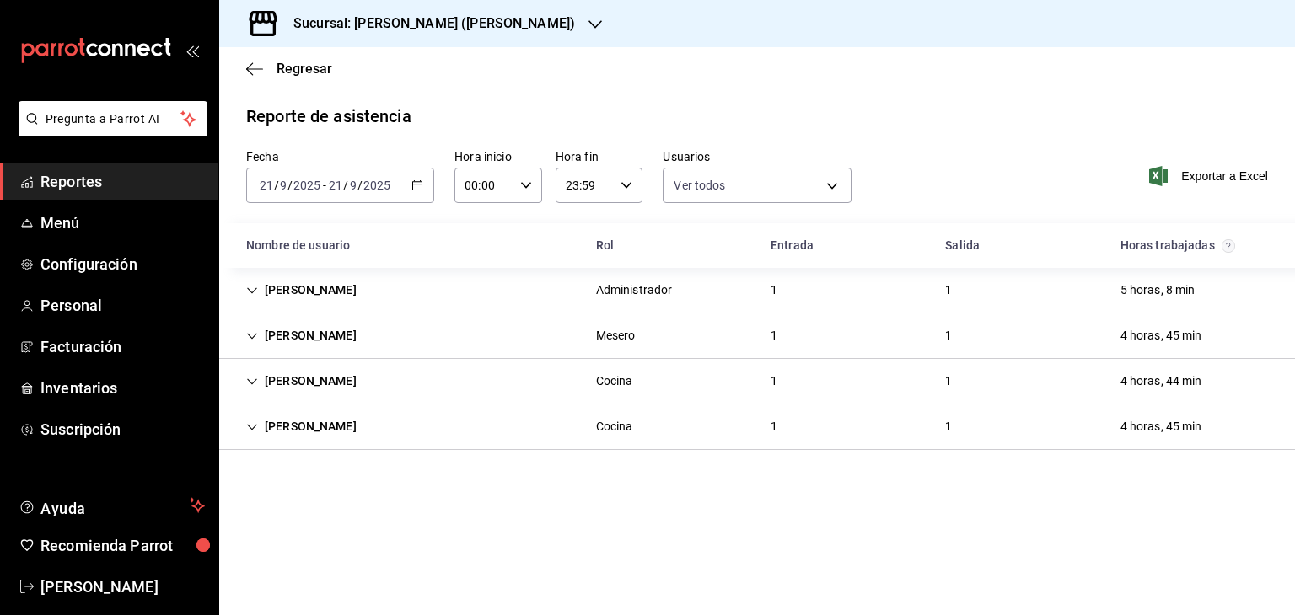
click at [87, 190] on span "Reportes" at bounding box center [122, 181] width 164 height 23
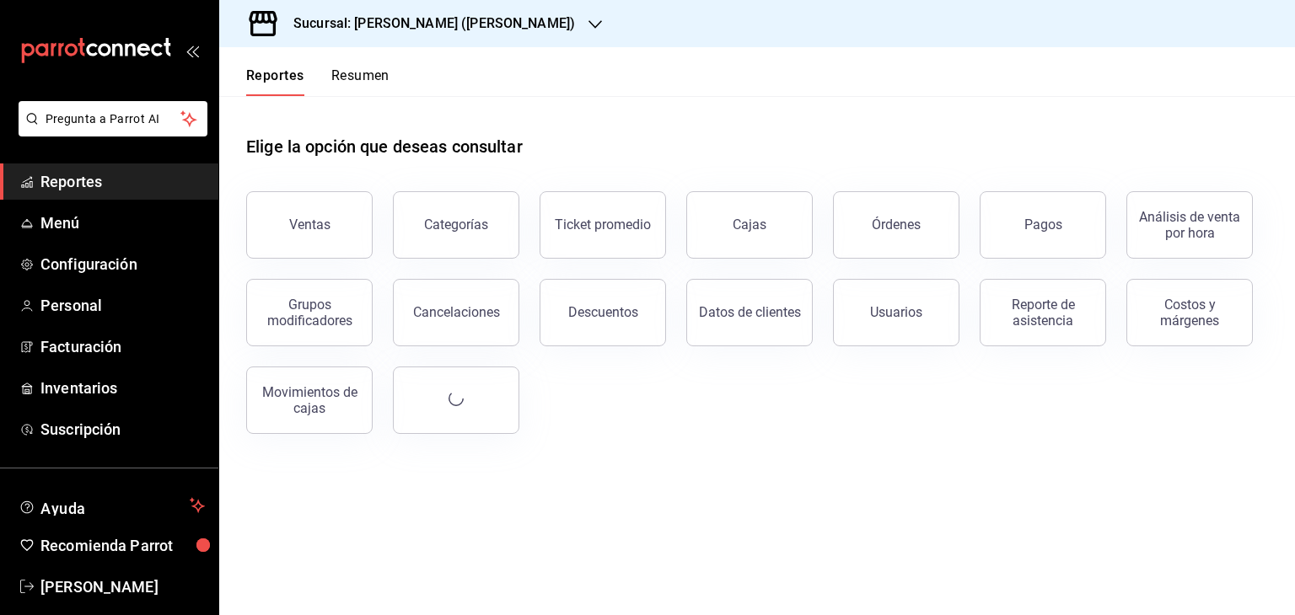
click at [424, 31] on h3 "Sucursal: [PERSON_NAME] ([PERSON_NAME])" at bounding box center [427, 23] width 295 height 20
click at [650, 142] on div at bounding box center [647, 307] width 1295 height 615
